Goal: Task Accomplishment & Management: Complete application form

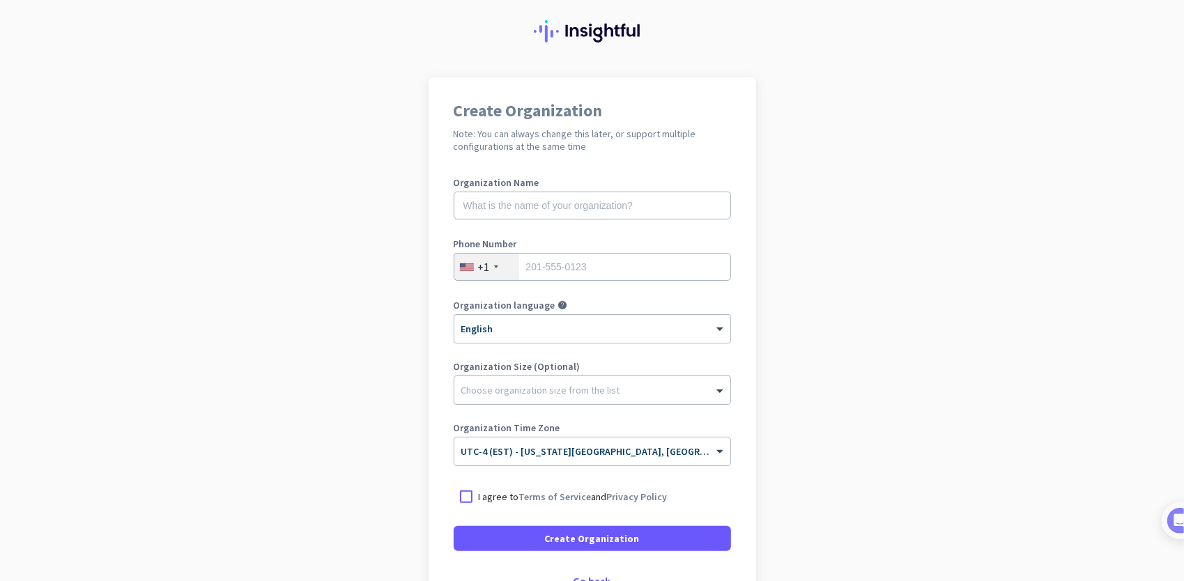
scroll to position [36, 0]
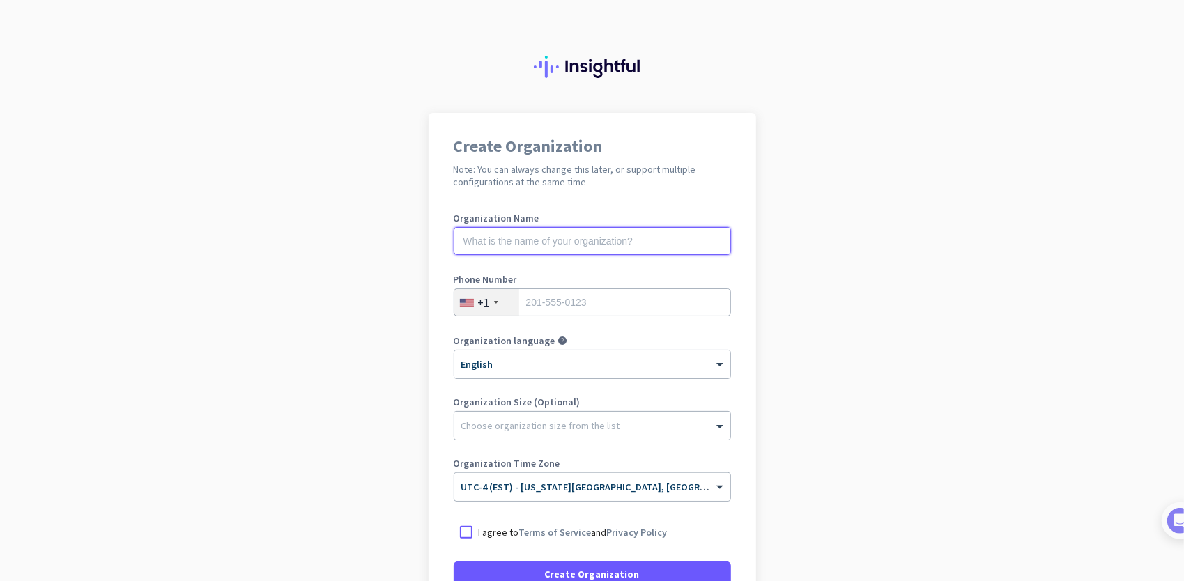
click at [606, 244] on input "text" at bounding box center [592, 241] width 277 height 28
type input "Mercor"
type input "8608332907"
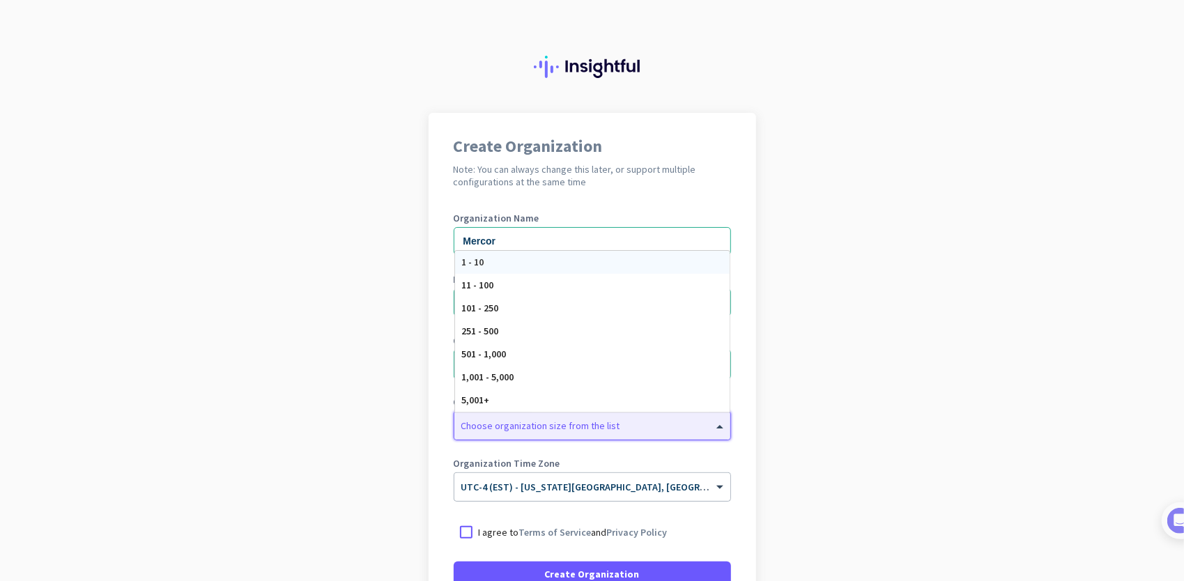
click at [598, 426] on div at bounding box center [592, 422] width 276 height 14
click at [587, 329] on div "251 - 500" at bounding box center [592, 331] width 275 height 23
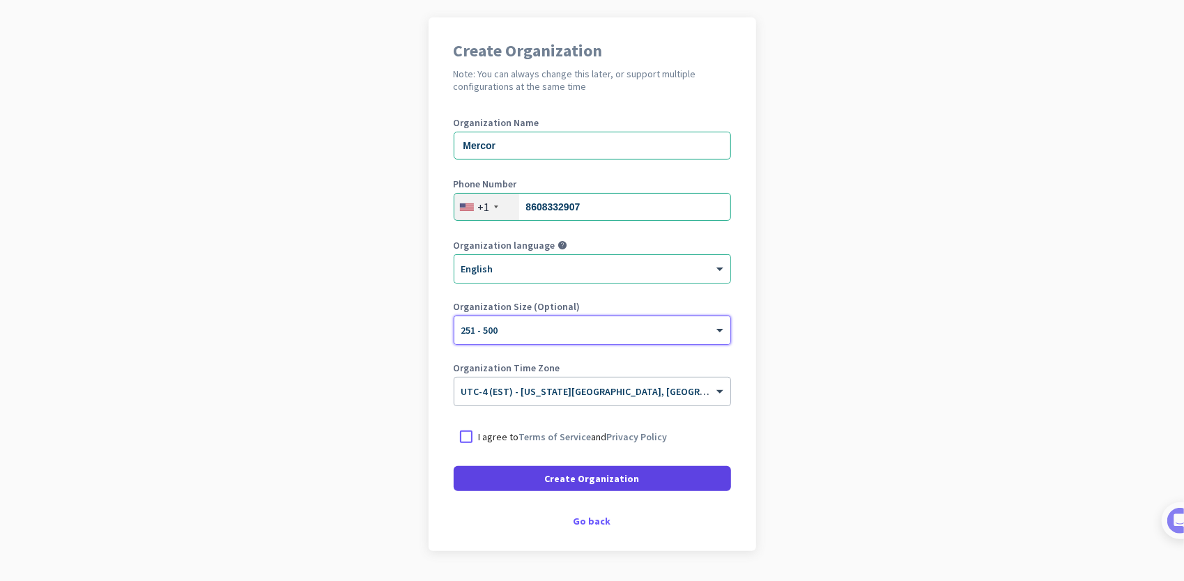
scroll to position [96, 0]
click at [454, 432] on div at bounding box center [466, 436] width 25 height 25
click at [620, 477] on span "Create Organization" at bounding box center [592, 478] width 95 height 14
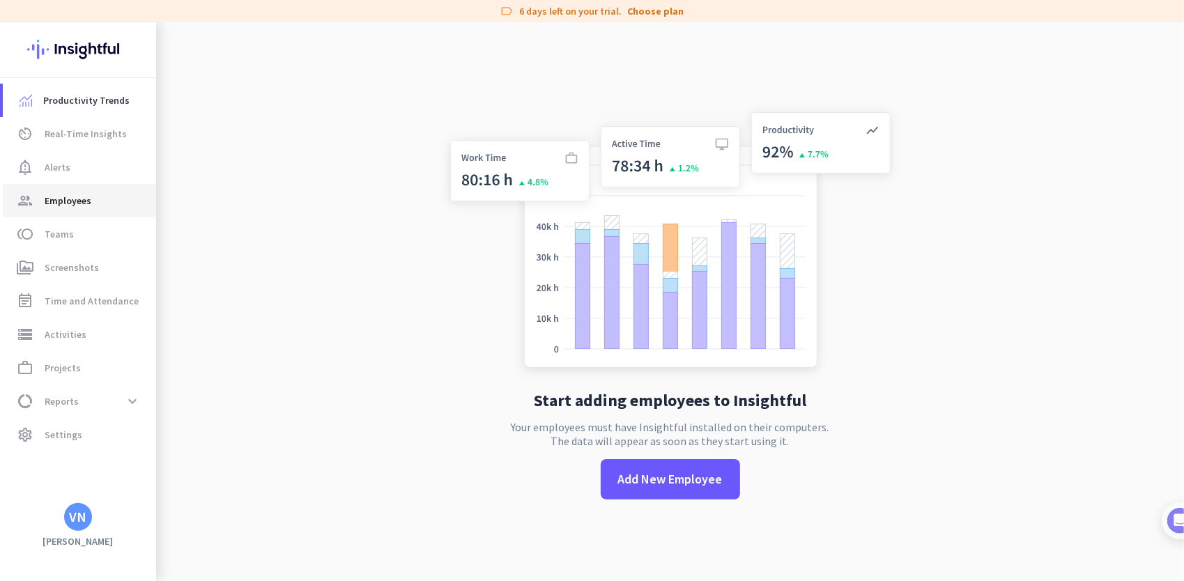
click at [120, 201] on span "group Employees" at bounding box center [79, 200] width 131 height 17
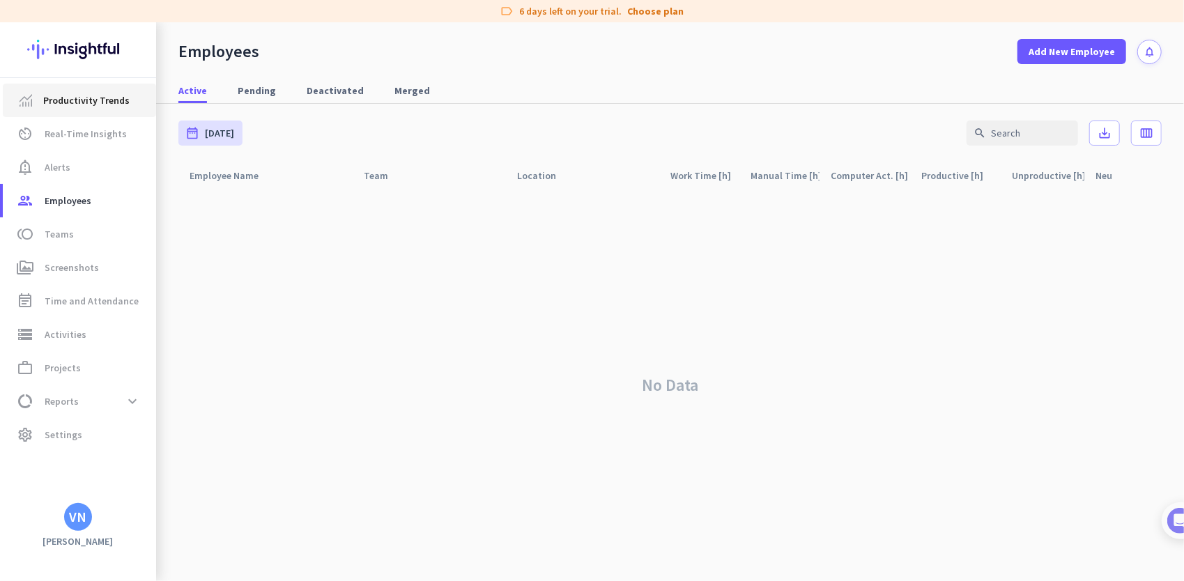
click at [102, 105] on span "Productivity Trends" at bounding box center [86, 100] width 86 height 17
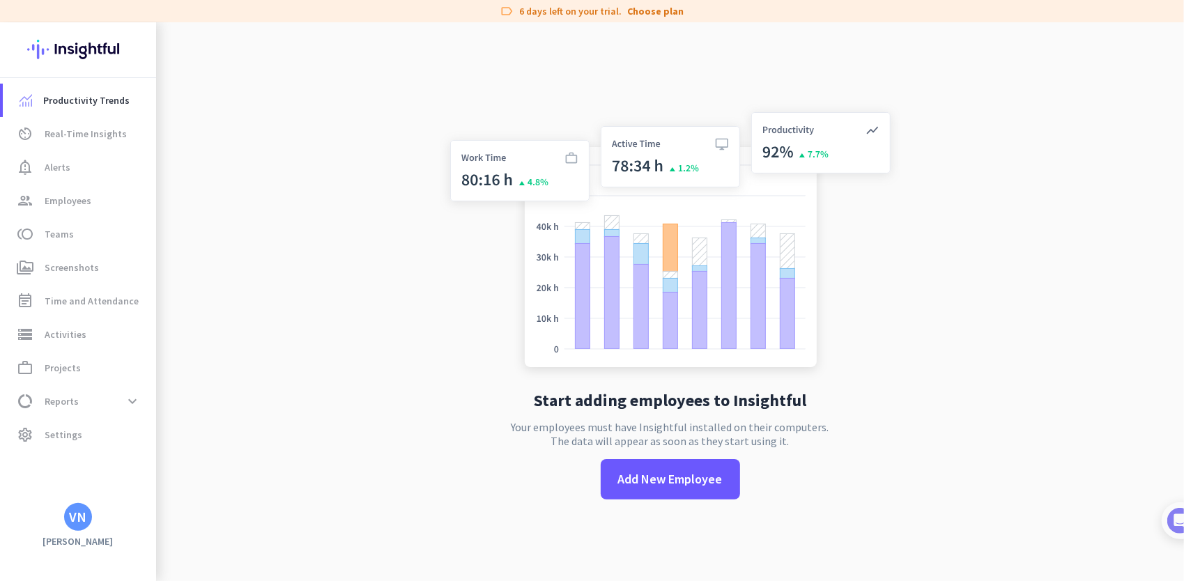
click at [76, 515] on div "VN" at bounding box center [78, 517] width 17 height 14
click at [72, 362] on div at bounding box center [592, 290] width 1184 height 581
click at [76, 367] on span "Projects" at bounding box center [63, 368] width 36 height 17
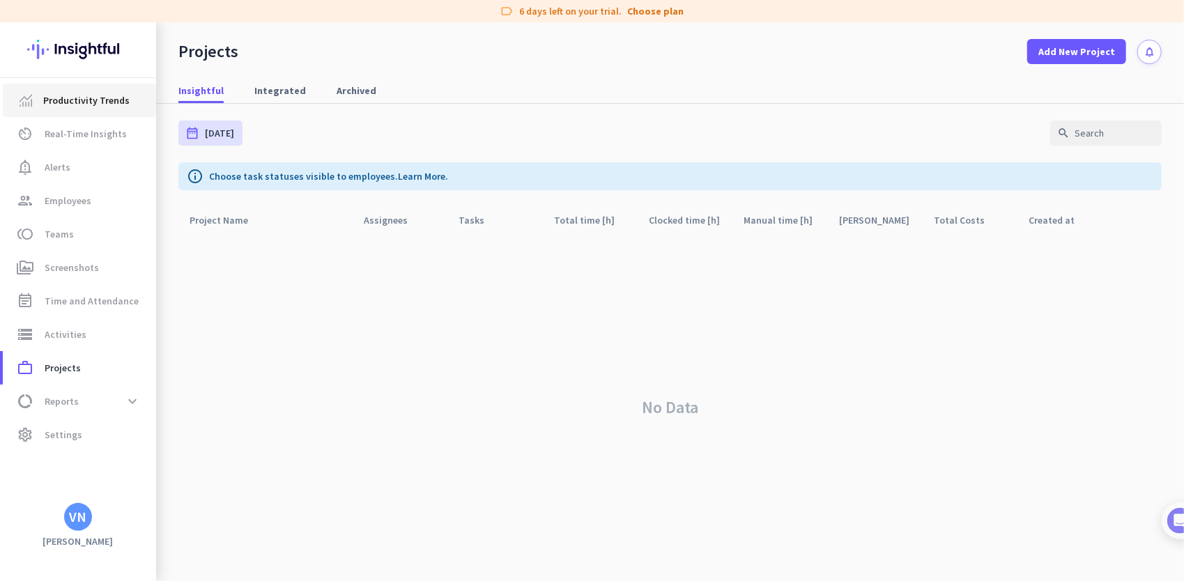
click at [92, 105] on span "Productivity Trends" at bounding box center [86, 100] width 86 height 17
